Goal: Information Seeking & Learning: Learn about a topic

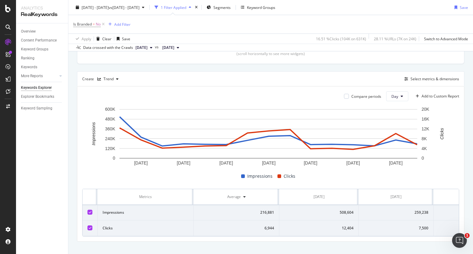
scroll to position [149, 0]
click at [414, 81] on div "Select metrics & dimensions" at bounding box center [434, 78] width 49 height 5
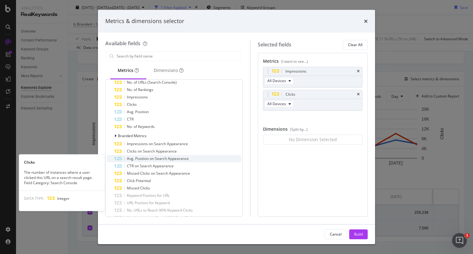
scroll to position [0, 0]
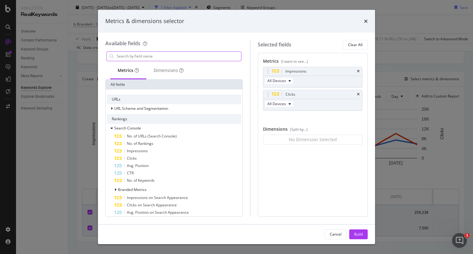
click at [166, 53] on input "modal" at bounding box center [178, 56] width 125 height 9
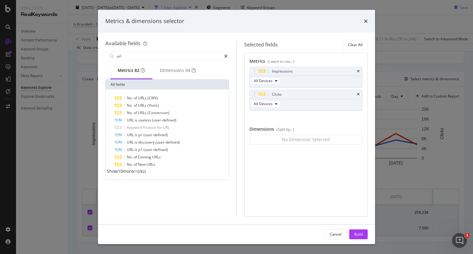
drag, startPoint x: 161, startPoint y: 53, endPoint x: 100, endPoint y: 54, distance: 60.7
click at [100, 54] on div "Available fields url Metrics 82 Dimensions 94 All fields No. of URLs (CWV) No. …" at bounding box center [236, 129] width 277 height 192
type input "keyw"
click at [174, 70] on div "Dimensions 37" at bounding box center [178, 70] width 36 height 6
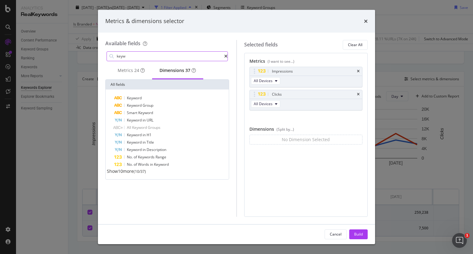
click at [224, 56] on icon "modal" at bounding box center [225, 56] width 3 height 4
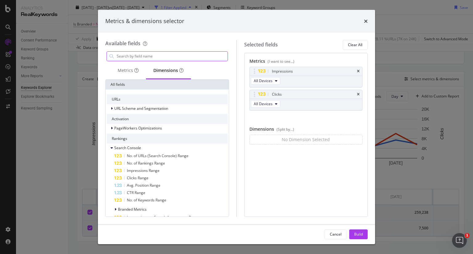
click at [166, 73] on div "Dimensions" at bounding box center [168, 70] width 45 height 17
click at [116, 128] on span "PageWorkers Optimizations" at bounding box center [138, 128] width 48 height 5
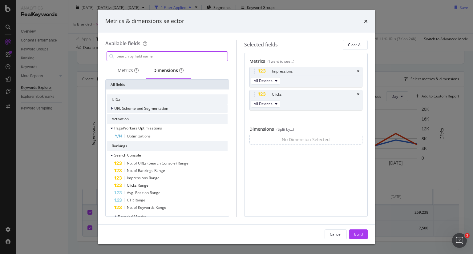
click at [118, 111] on div "URL Scheme and Segmentation" at bounding box center [167, 108] width 121 height 9
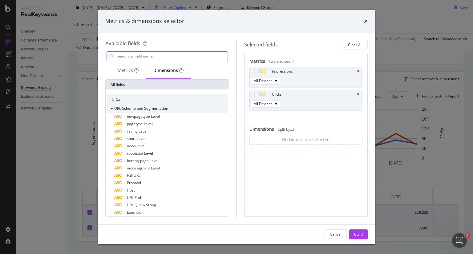
click at [116, 106] on span "URL Scheme and Segmentation" at bounding box center [141, 108] width 54 height 5
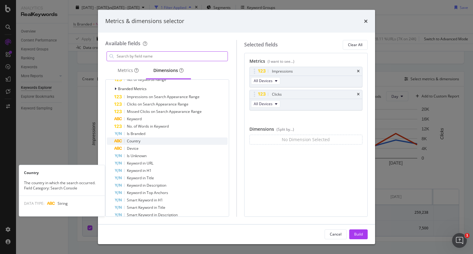
scroll to position [97, 0]
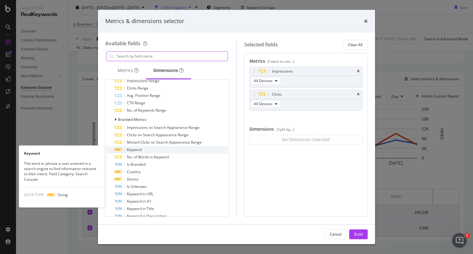
click at [140, 148] on span "Keyword" at bounding box center [134, 149] width 15 height 5
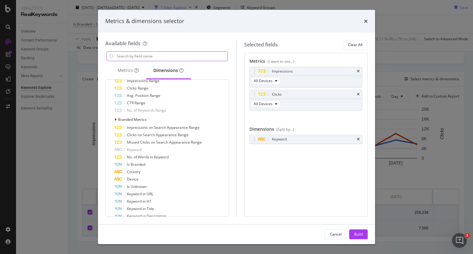
click at [359, 240] on div "Cancel Build" at bounding box center [236, 235] width 277 height 20
click at [357, 235] on div "Build" at bounding box center [358, 234] width 9 height 5
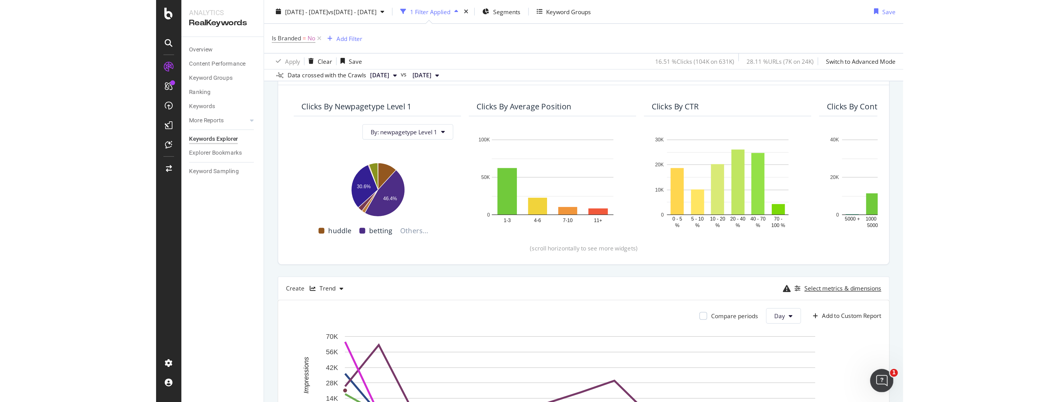
scroll to position [0, 10]
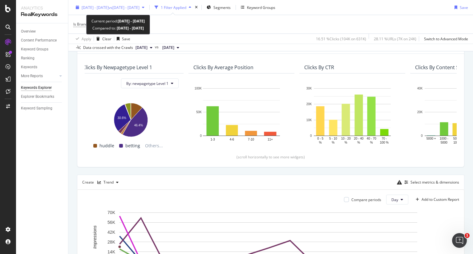
click at [147, 11] on div "2025 Sep. 27th - Oct. 11th vs 2024 Sep. 28th - Oct. 12th" at bounding box center [110, 7] width 74 height 9
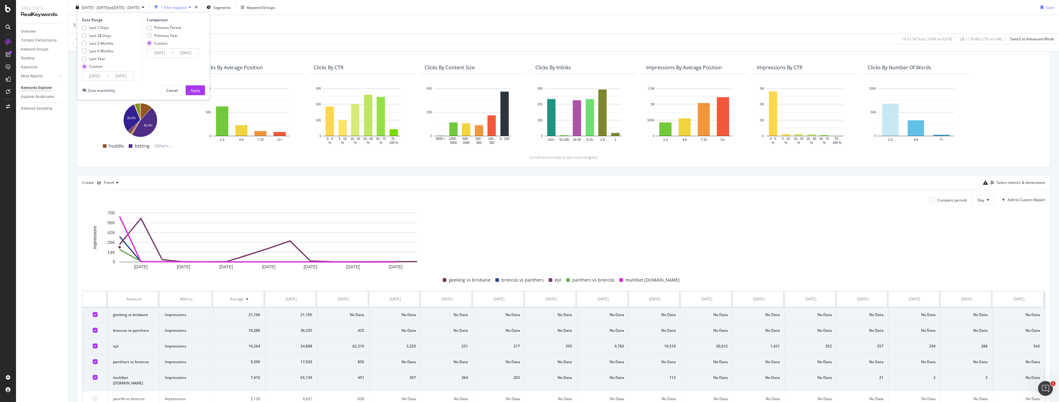
scroll to position [0, 0]
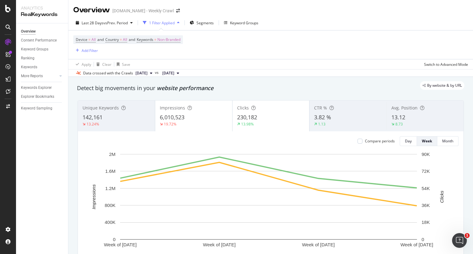
click at [257, 42] on div "Device = All and Country = All and Keywords = Non-Branded Add Filter" at bounding box center [270, 44] width 395 height 29
drag, startPoint x: 257, startPoint y: 42, endPoint x: 235, endPoint y: 44, distance: 22.2
click at [235, 44] on div "Device = All and Country = All and Keywords = Non-Branded Add Filter" at bounding box center [270, 44] width 395 height 29
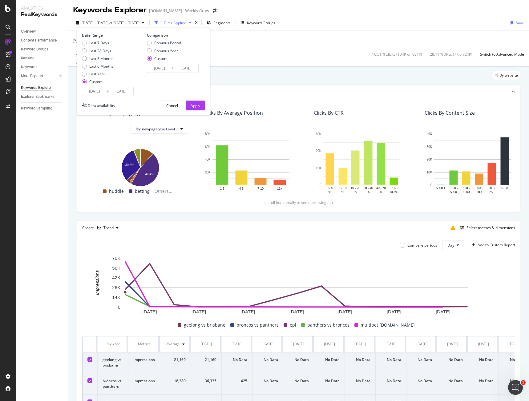
scroll to position [46, 0]
